Goal: Information Seeking & Learning: Find specific fact

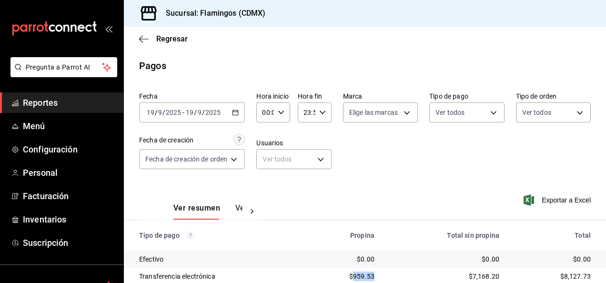
scroll to position [86, 0]
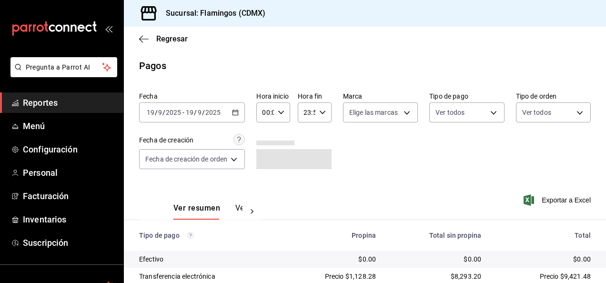
scroll to position [86, 0]
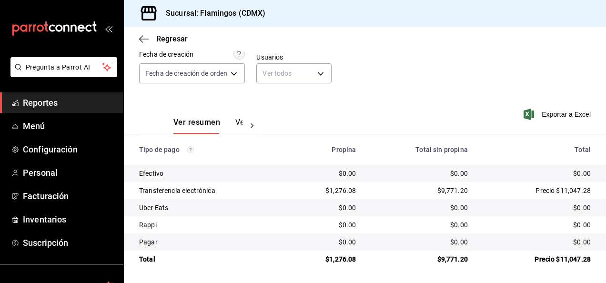
click at [338, 189] on div "$1,276.08" at bounding box center [325, 191] width 61 height 10
copy div "1,276.08"
